Goal: Find specific page/section: Locate item on page

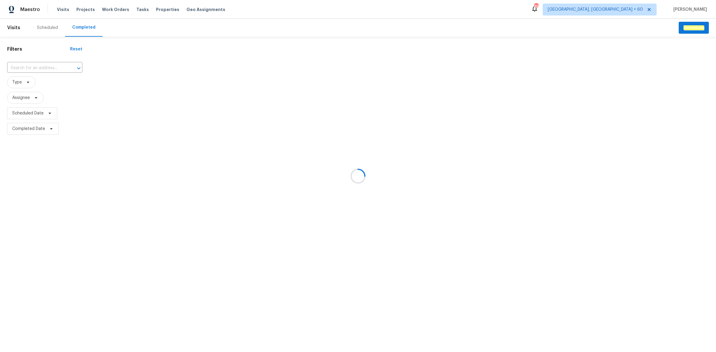
click at [21, 66] on div at bounding box center [358, 176] width 716 height 352
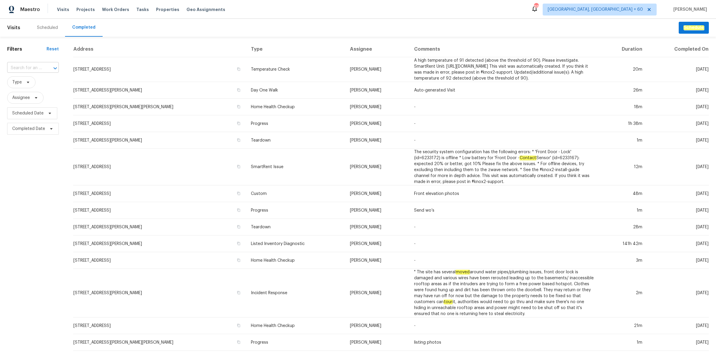
click at [35, 69] on input "text" at bounding box center [24, 68] width 35 height 9
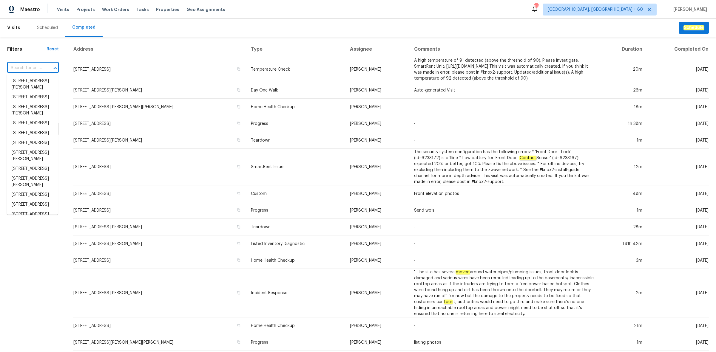
paste input "[STREET_ADDRESS]"
type input "[STREET_ADDRESS]"
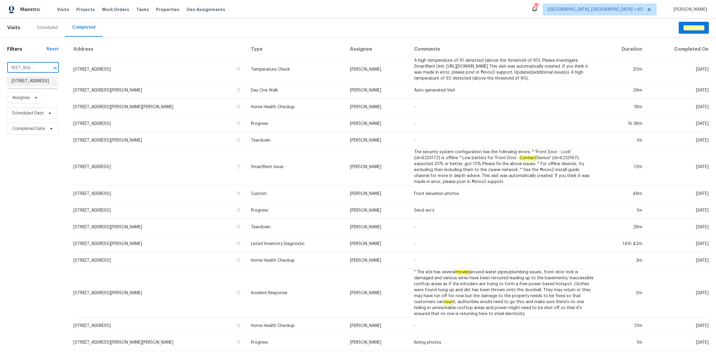
click at [29, 82] on li "[STREET_ADDRESS]" at bounding box center [32, 81] width 51 height 10
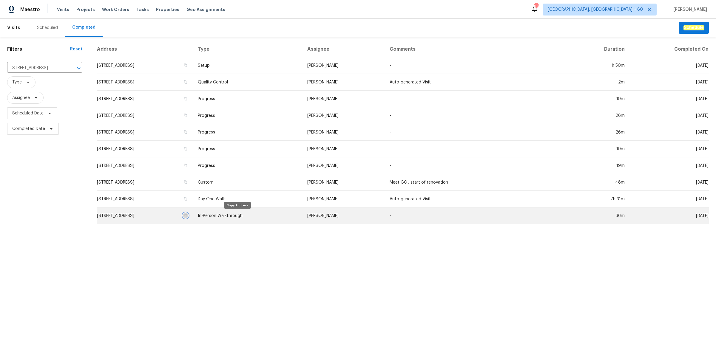
click at [187, 215] on icon "button" at bounding box center [186, 216] width 4 height 4
click at [190, 216] on td "[STREET_ADDRESS]" at bounding box center [145, 216] width 96 height 17
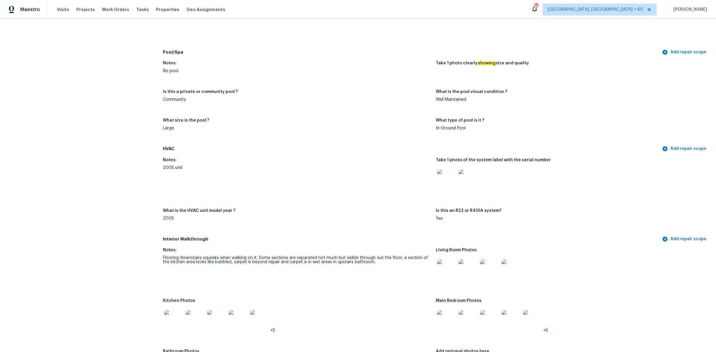
scroll to position [671, 0]
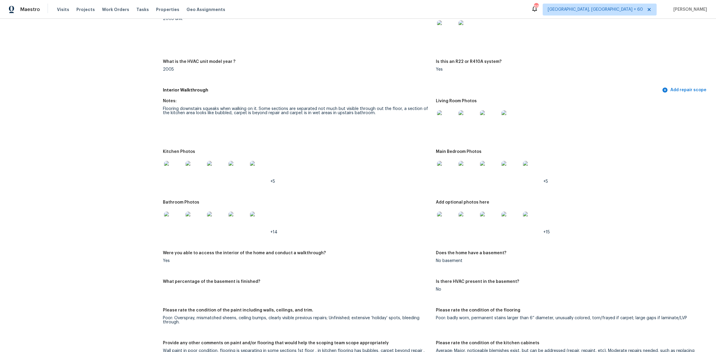
click at [440, 122] on img at bounding box center [446, 119] width 19 height 19
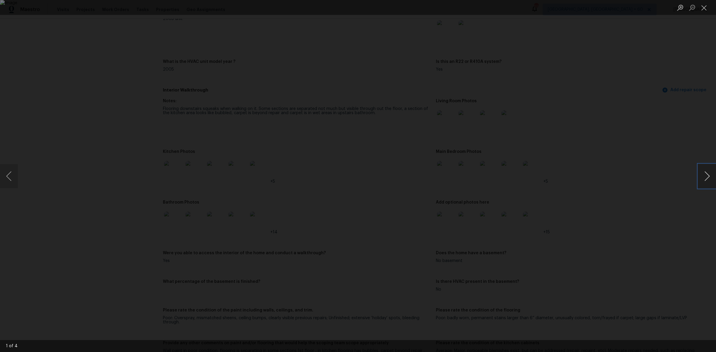
click at [702, 176] on button "Next image" at bounding box center [707, 176] width 18 height 24
click at [7, 175] on button "Previous image" at bounding box center [9, 176] width 18 height 24
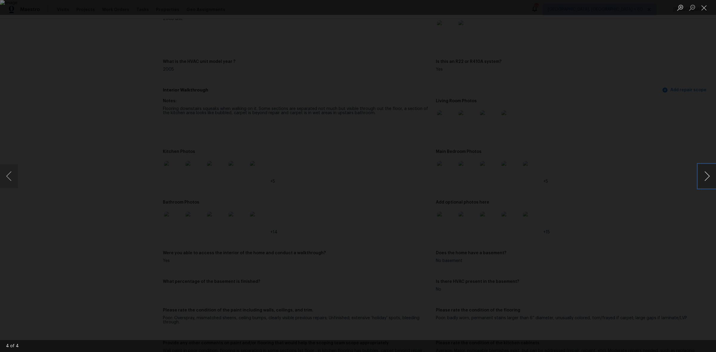
click at [700, 178] on button "Next image" at bounding box center [707, 176] width 18 height 24
click at [701, 178] on button "Next image" at bounding box center [707, 176] width 18 height 24
click at [709, 175] on button "Next image" at bounding box center [707, 176] width 18 height 24
click at [704, 3] on button "Close lightbox" at bounding box center [704, 7] width 12 height 10
